Goal: Information Seeking & Learning: Learn about a topic

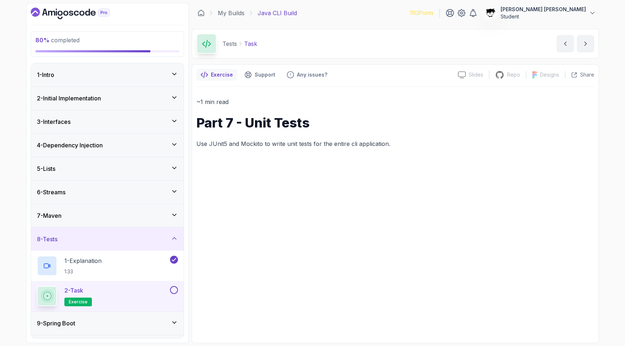
click at [172, 289] on button at bounding box center [174, 290] width 8 height 8
click at [141, 316] on div "9 - Spring Boot" at bounding box center [107, 323] width 153 height 23
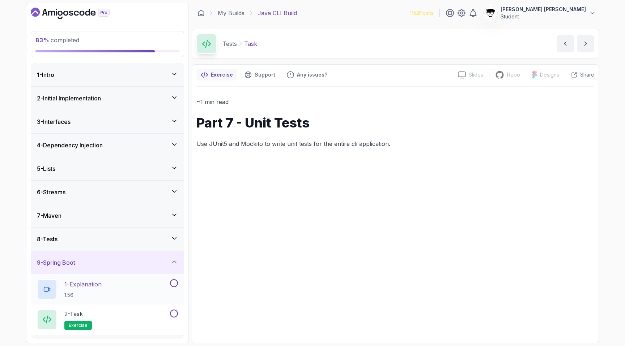
scroll to position [20, 0]
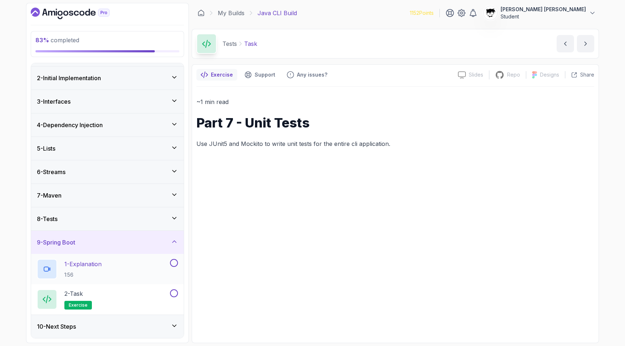
click at [113, 269] on div "1 - Explanation 1:56" at bounding box center [103, 269] width 132 height 20
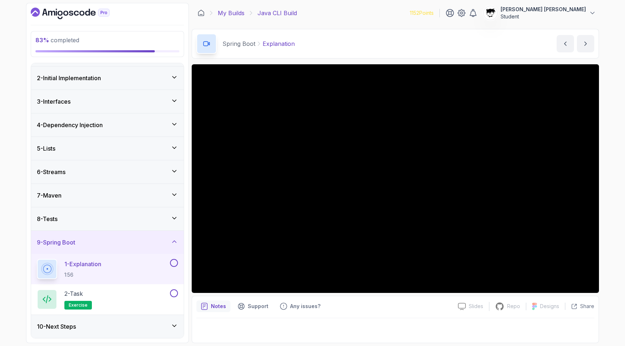
click at [226, 12] on link "My Builds" at bounding box center [231, 13] width 27 height 9
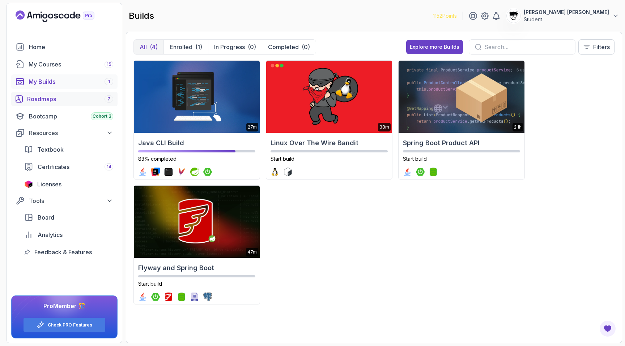
click at [69, 93] on link "Roadmaps 7" at bounding box center [64, 99] width 106 height 14
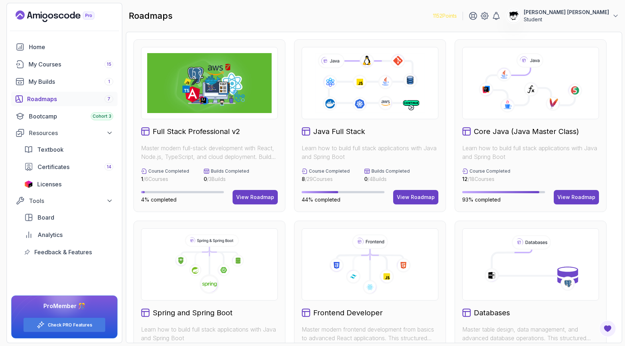
click at [283, 131] on h2 "Core Java (Java Master Class)" at bounding box center [526, 132] width 105 height 10
click at [283, 192] on button "View Roadmap" at bounding box center [576, 197] width 45 height 14
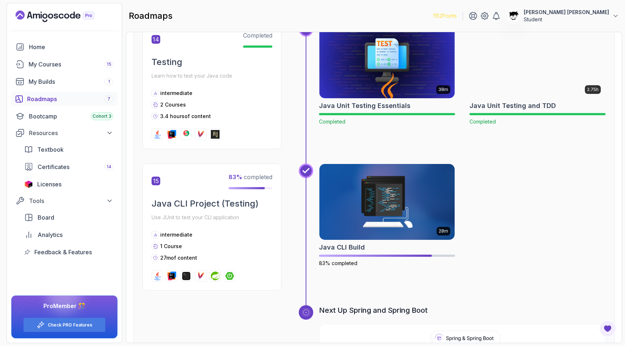
scroll to position [2277, 0]
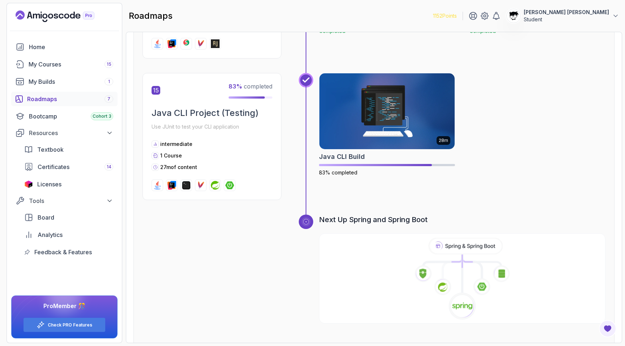
click at [283, 268] on icon at bounding box center [462, 279] width 288 height 83
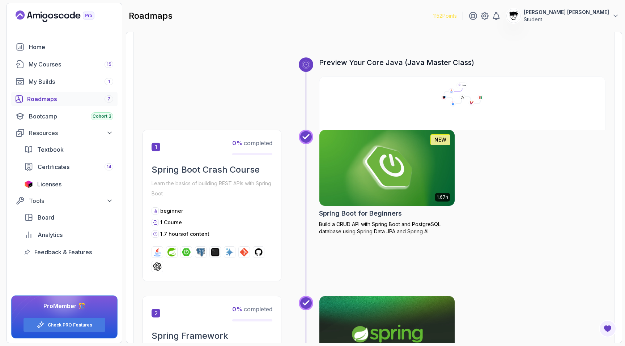
scroll to position [60, 0]
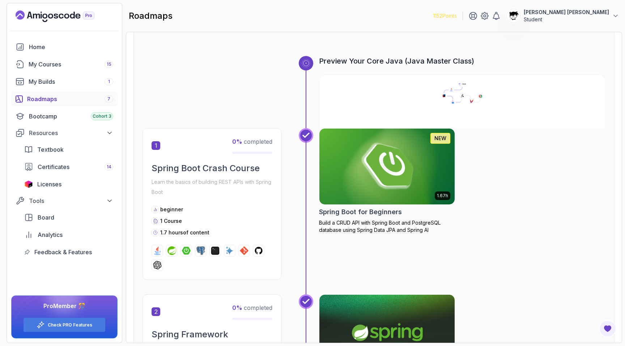
click at [283, 180] on img at bounding box center [387, 167] width 142 height 80
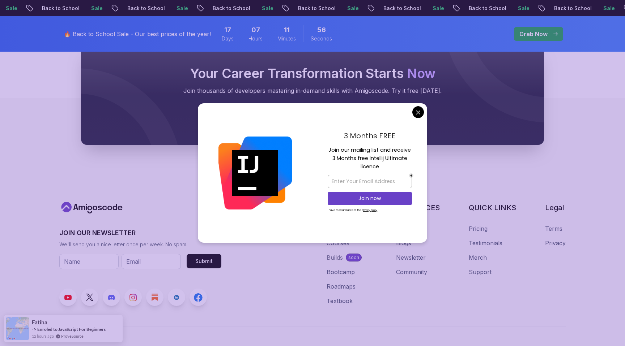
scroll to position [430, 0]
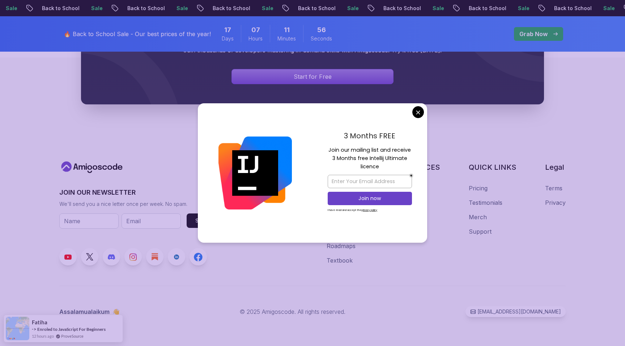
click at [113, 157] on footer "JOIN OUR NEWSLETTER We'll send you a nice letter once per week. No spam. Submit…" at bounding box center [312, 201] width 625 height 289
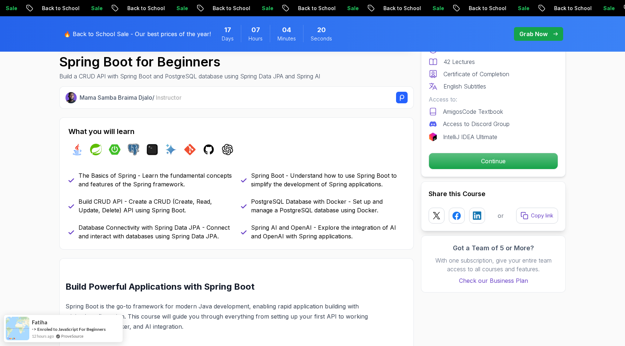
scroll to position [0, 0]
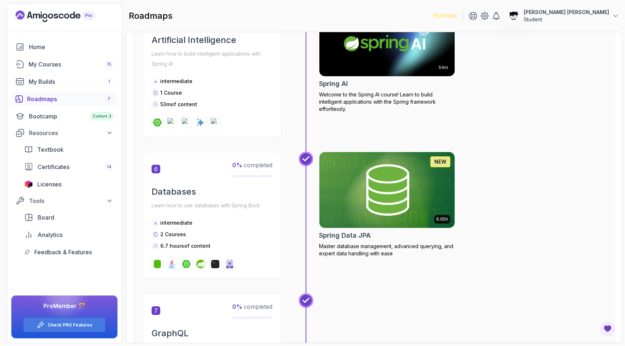
scroll to position [770, 0]
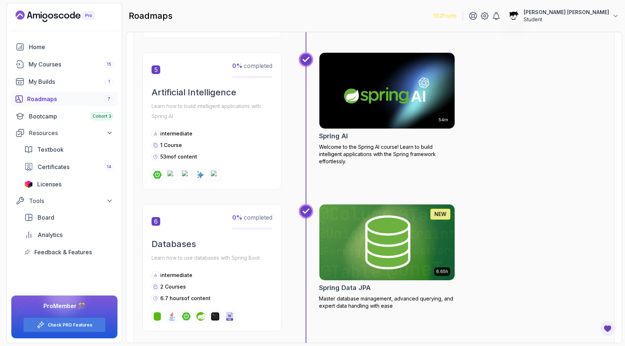
click at [283, 228] on img at bounding box center [387, 243] width 142 height 80
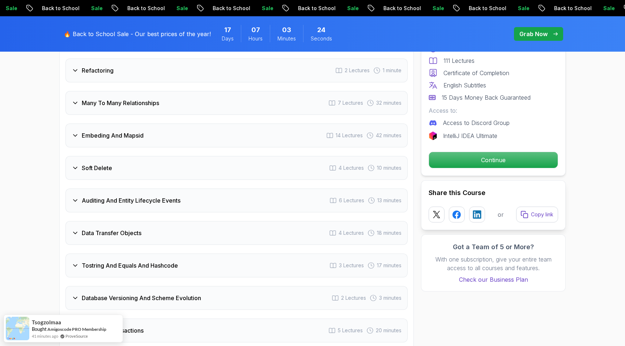
scroll to position [1383, 0]
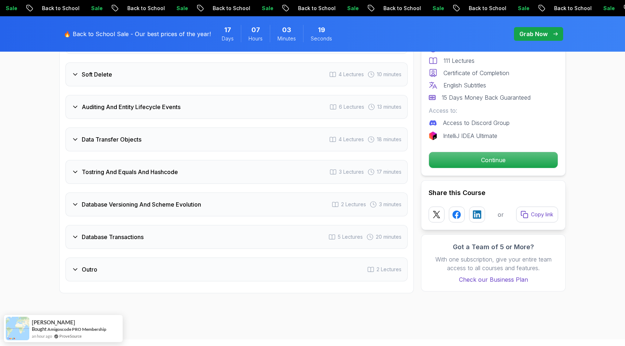
click at [192, 200] on div "Database Versioning And Scheme Evolution 2 Lectures 3 minutes" at bounding box center [236, 205] width 342 height 24
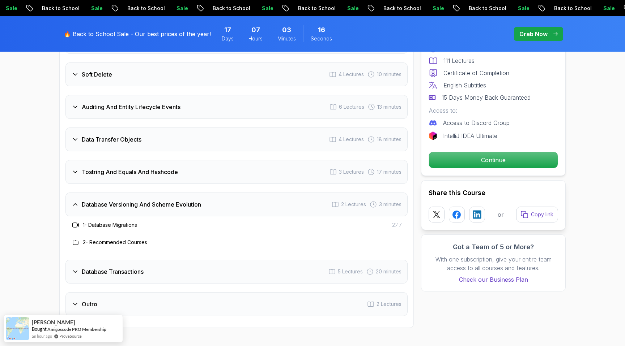
click at [192, 199] on div "Database Versioning And Scheme Evolution 2 Lectures 3 minutes" at bounding box center [236, 205] width 342 height 24
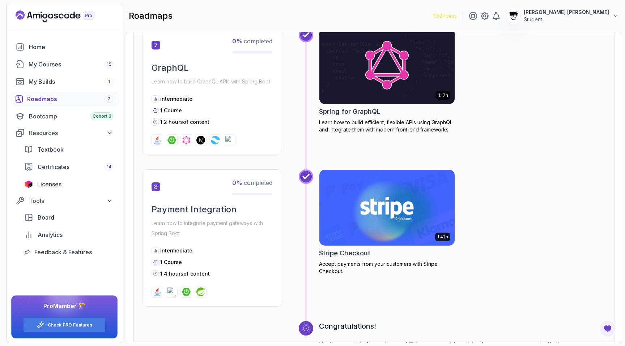
scroll to position [1216, 0]
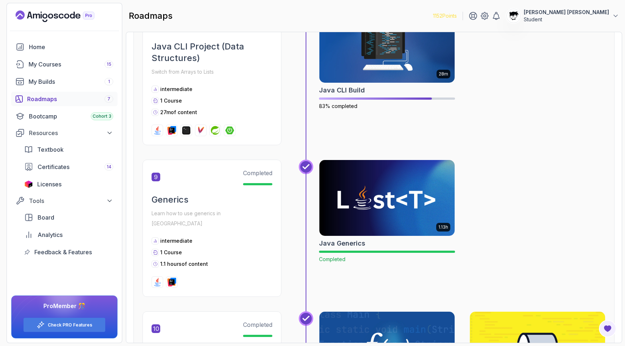
click at [29, 97] on div "Roadmaps 7" at bounding box center [70, 99] width 86 height 9
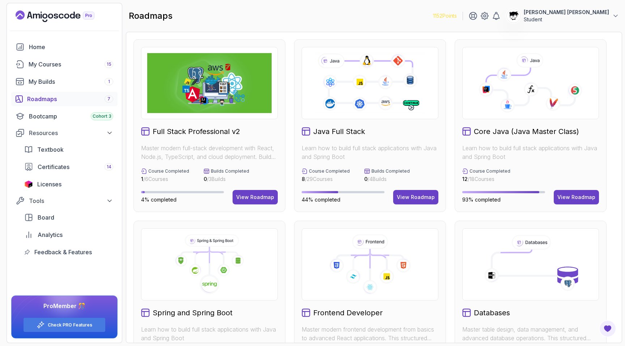
scroll to position [239, 0]
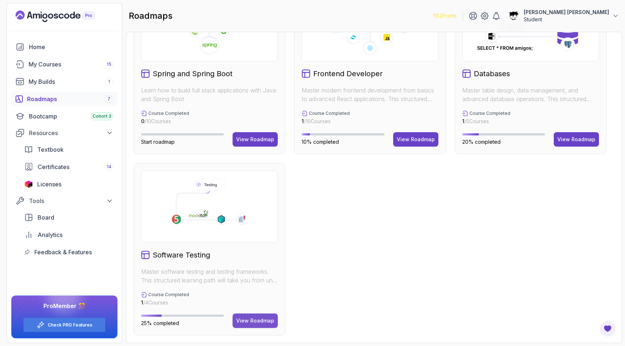
click at [260, 320] on div "View Roadmap" at bounding box center [255, 320] width 38 height 7
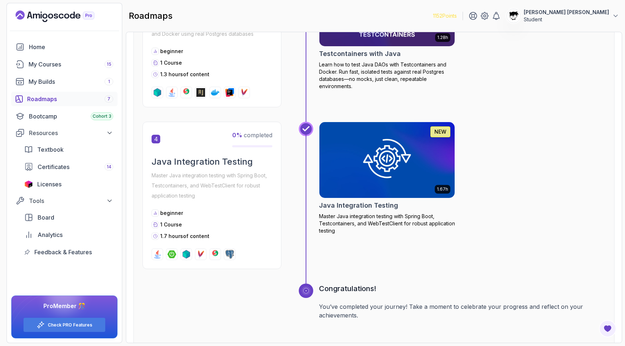
scroll to position [589, 0]
